Goal: Obtain resource: Obtain resource

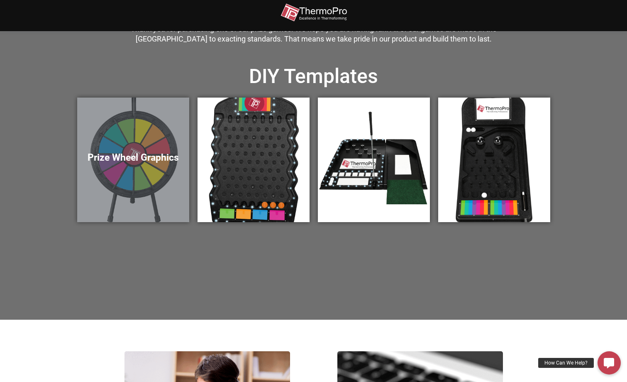
click at [130, 154] on h5 "Prize Wheel Graphics" at bounding box center [132, 158] width 95 height 12
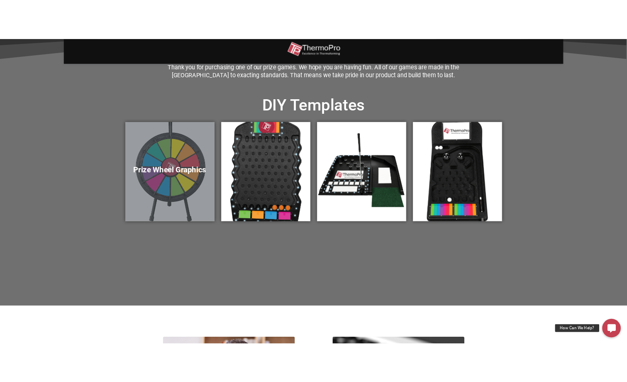
scroll to position [255, 0]
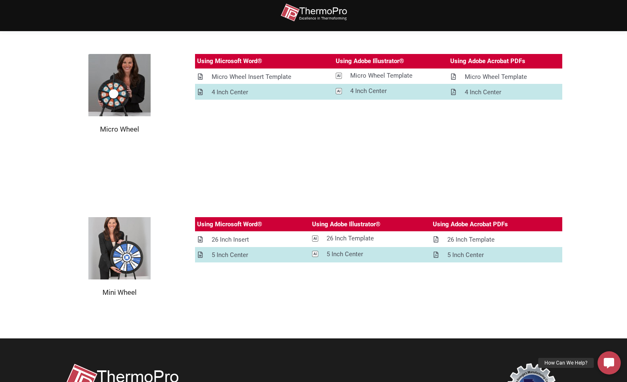
scroll to position [995, 0]
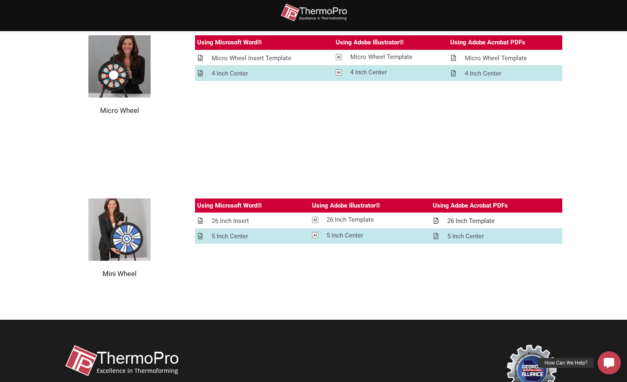
click at [466, 218] on div "26 Inch Template" at bounding box center [470, 221] width 47 height 10
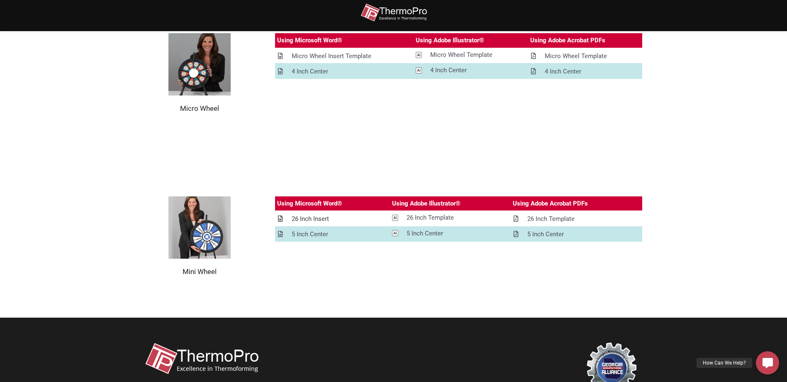
click at [302, 217] on div "26 Inch Insert" at bounding box center [310, 219] width 37 height 10
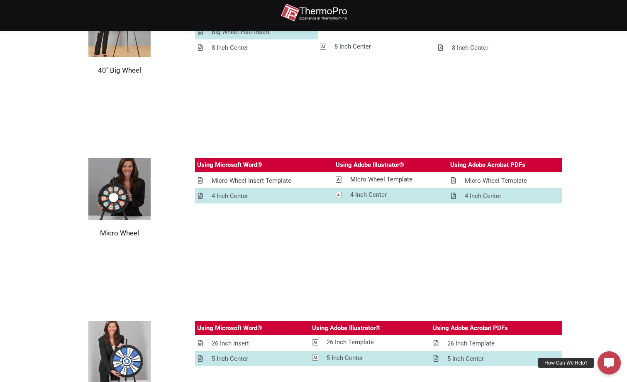
scroll to position [1067, 0]
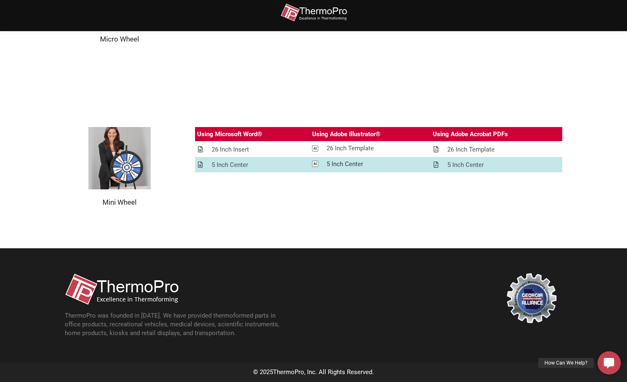
click at [336, 161] on div "5 Inch Center" at bounding box center [344, 164] width 36 height 10
click at [470, 163] on div "5 Inch Center" at bounding box center [465, 165] width 36 height 10
